Goal: Find specific page/section

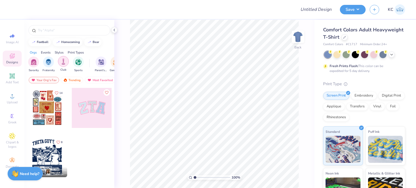
click at [62, 62] on img "filter for Club" at bounding box center [63, 61] width 6 height 6
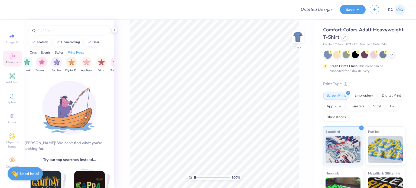
scroll to position [0, 458]
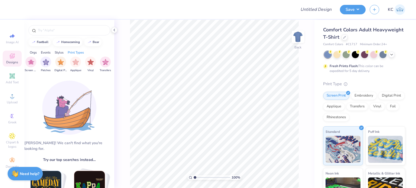
click at [43, 51] on div "Events" at bounding box center [46, 52] width 10 height 5
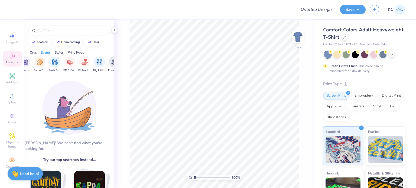
scroll to position [0, 67]
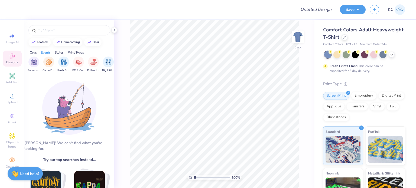
click at [57, 51] on div "Styles" at bounding box center [59, 52] width 9 height 5
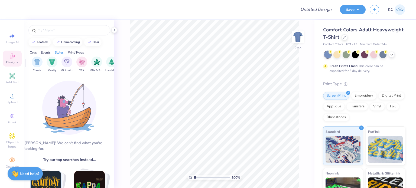
scroll to position [0, 284]
click at [75, 52] on div "Print Types" at bounding box center [76, 52] width 16 height 5
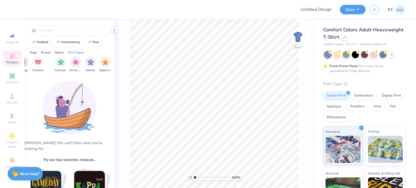
scroll to position [0, 441]
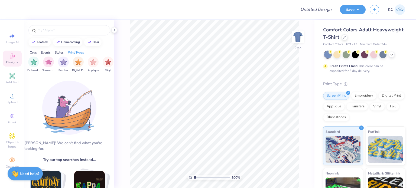
click at [31, 52] on div "Orgs" at bounding box center [33, 52] width 7 height 5
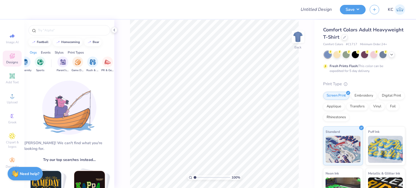
scroll to position [0, 0]
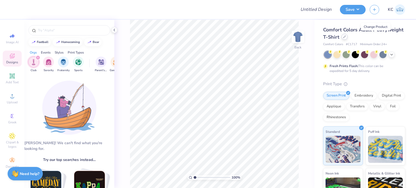
click at [346, 37] on icon at bounding box center [344, 36] width 3 height 3
